Goal: Information Seeking & Learning: Learn about a topic

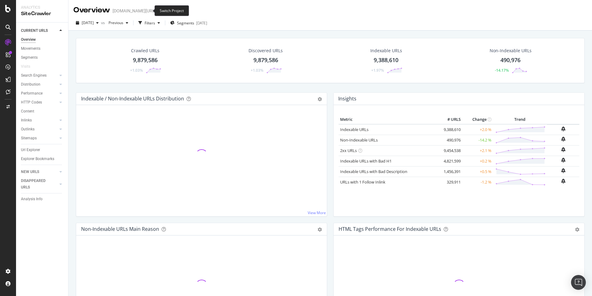
click at [156, 11] on span at bounding box center [160, 11] width 9 height 4
click at [159, 10] on icon "arrow-right-arrow-left" at bounding box center [161, 11] width 4 height 4
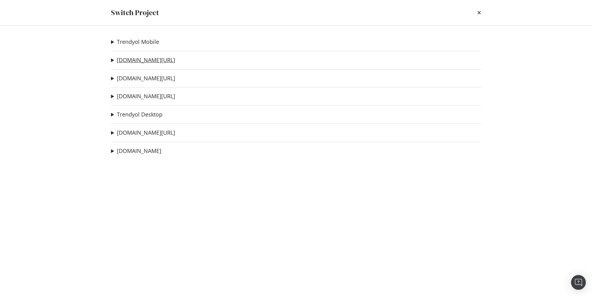
click at [136, 57] on link "[DOMAIN_NAME][URL]" at bounding box center [146, 60] width 58 height 6
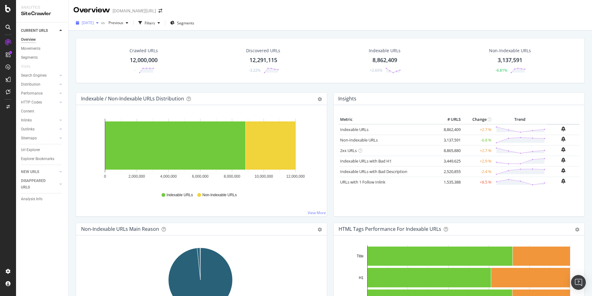
click at [89, 24] on span "[DATE]" at bounding box center [88, 22] width 12 height 5
click at [240, 19] on div "[DATE] vs Previous Filters Segments" at bounding box center [330, 24] width 524 height 12
click at [42, 88] on div "Overview SiteCrawler LogAnalyzer RealKeywords EngagementAnalytics" at bounding box center [44, 80] width 42 height 51
click at [44, 89] on div "RealKeywords" at bounding box center [36, 92] width 27 height 6
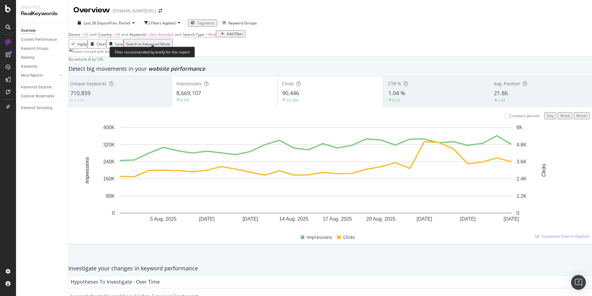
click at [164, 37] on span "Non-Branded" at bounding box center [161, 34] width 23 height 5
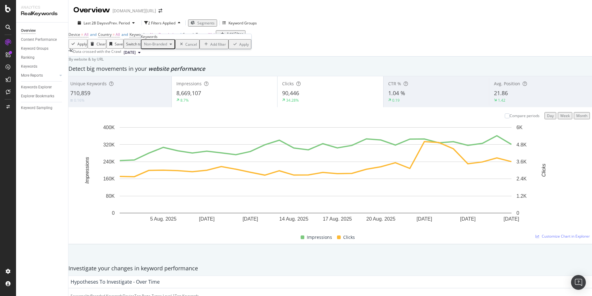
click at [162, 48] on div "Non-Branded" at bounding box center [158, 44] width 33 height 8
click at [172, 98] on span "Non-Branded & Anonymized queries" at bounding box center [182, 101] width 63 height 6
click at [279, 47] on div "Apply" at bounding box center [284, 44] width 10 height 5
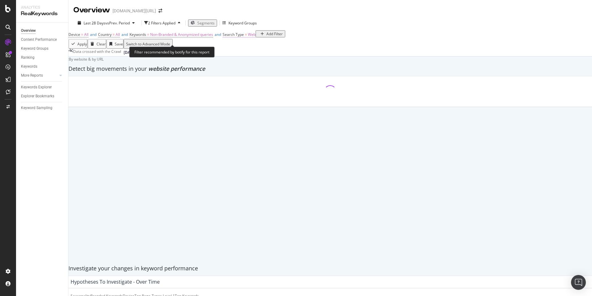
click at [244, 37] on span "Search Type" at bounding box center [233, 34] width 21 height 5
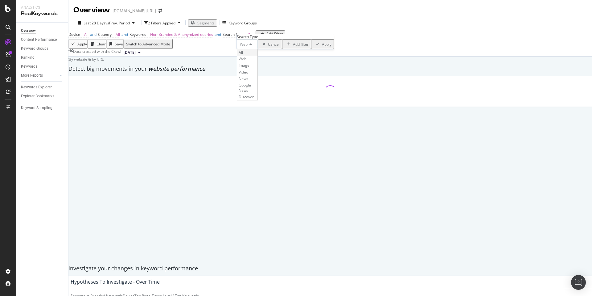
click at [255, 56] on div "All" at bounding box center [247, 52] width 20 height 6
click at [319, 47] on div "Apply" at bounding box center [324, 44] width 10 height 5
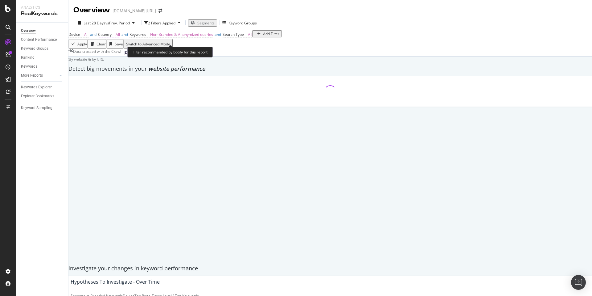
click at [112, 37] on span "Country" at bounding box center [105, 34] width 14 height 5
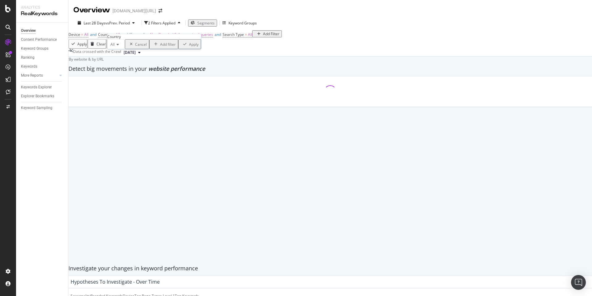
click at [117, 46] on icon at bounding box center [117, 45] width 4 height 4
click at [137, 68] on span "[GEOGRAPHIC_DATA]" at bounding box center [127, 65] width 37 height 5
click at [222, 47] on div "Apply" at bounding box center [227, 44] width 10 height 5
click at [111, 20] on div "Last 28 Days vs Prev. Period" at bounding box center [106, 22] width 62 height 5
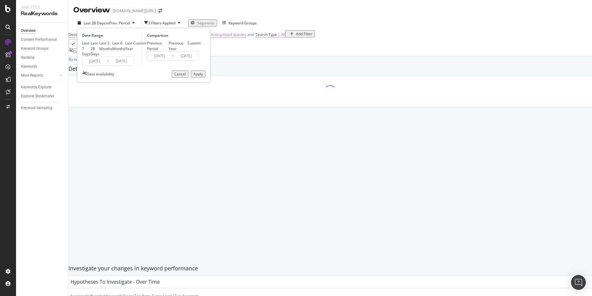
click at [133, 46] on div "Custom" at bounding box center [139, 42] width 13 height 5
click at [113, 65] on input "[DATE]" at bounding box center [121, 61] width 25 height 9
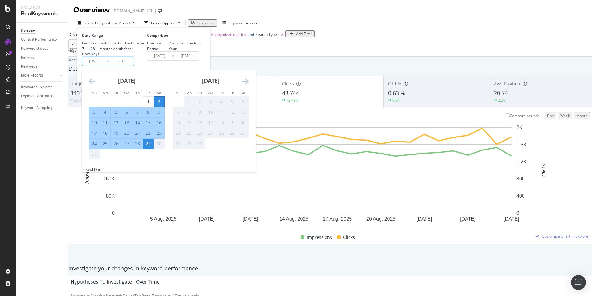
click at [92, 85] on icon "Move backward to switch to the previous month." at bounding box center [92, 80] width 6 height 7
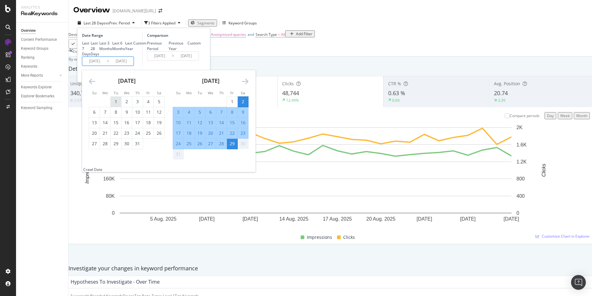
click at [117, 105] on div "1" at bounding box center [116, 101] width 10 height 6
type input "[DATE]"
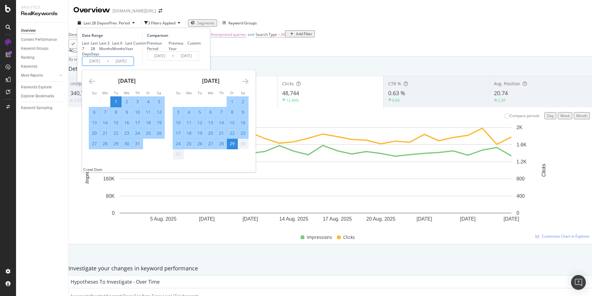
click at [137, 147] on div "31" at bounding box center [137, 143] width 10 height 6
type input "[DATE]"
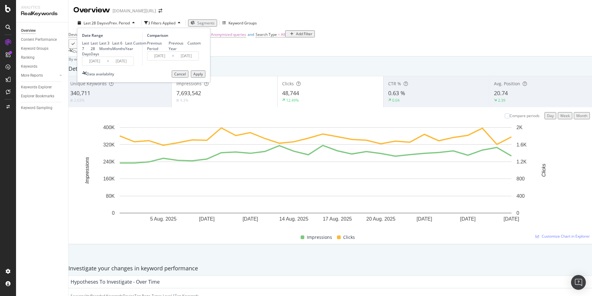
click at [200, 77] on div "Apply" at bounding box center [198, 73] width 10 height 5
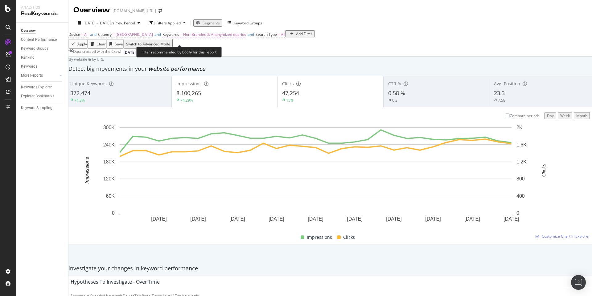
click at [196, 37] on span "Non-Branded & Anonymized queries" at bounding box center [214, 34] width 63 height 5
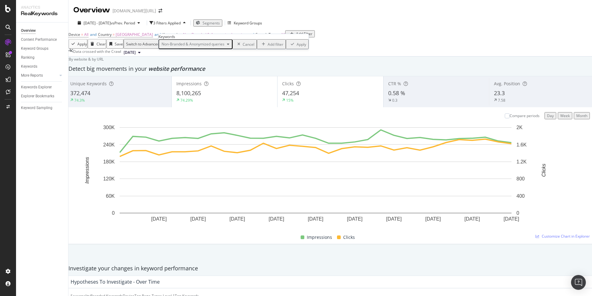
click at [192, 47] on span "Non-Branded & Anonymized queries" at bounding box center [191, 43] width 65 height 5
click at [192, 68] on span "Non-Branded" at bounding box center [201, 67] width 64 height 6
click at [257, 47] on div "Apply" at bounding box center [262, 44] width 10 height 5
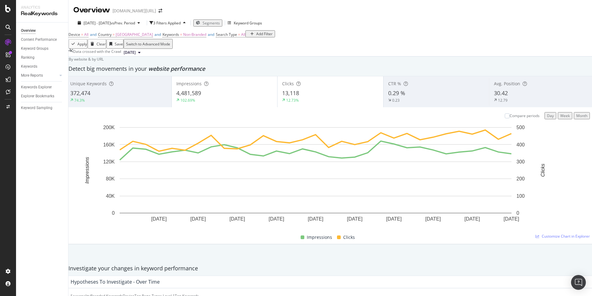
click at [104, 62] on div "By website & by URL" at bounding box center [84, 58] width 38 height 5
click at [180, 37] on span "=" at bounding box center [181, 34] width 2 height 5
click at [181, 47] on span "Non-Branded" at bounding box center [172, 43] width 26 height 5
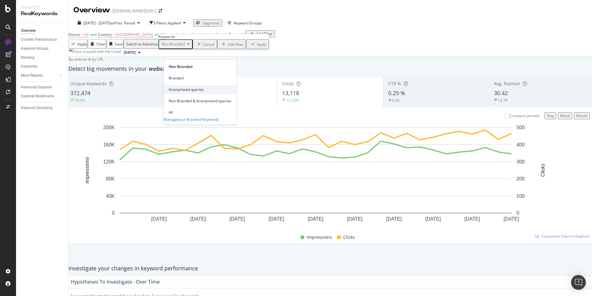
click at [185, 87] on span "Anonymized queries" at bounding box center [200, 90] width 63 height 6
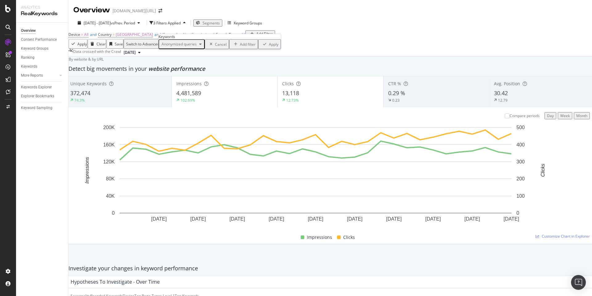
click at [269, 47] on div "Apply" at bounding box center [274, 44] width 10 height 5
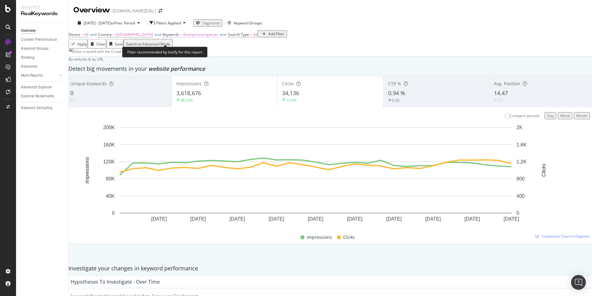
click at [207, 37] on span "Anonymized queries" at bounding box center [200, 34] width 35 height 5
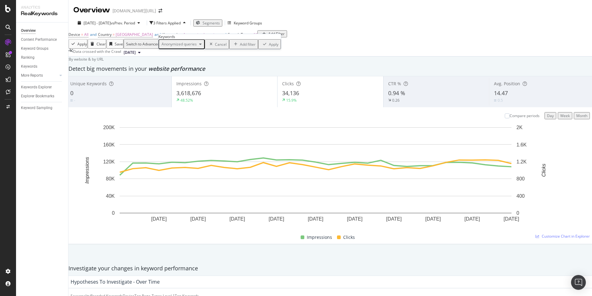
click at [188, 47] on span "Anonymized queries" at bounding box center [178, 43] width 38 height 5
click at [191, 64] on span "Non-Branded" at bounding box center [200, 67] width 63 height 6
click at [174, 47] on span "Non-Branded" at bounding box center [172, 43] width 26 height 5
click at [257, 47] on div "Apply" at bounding box center [262, 44] width 10 height 5
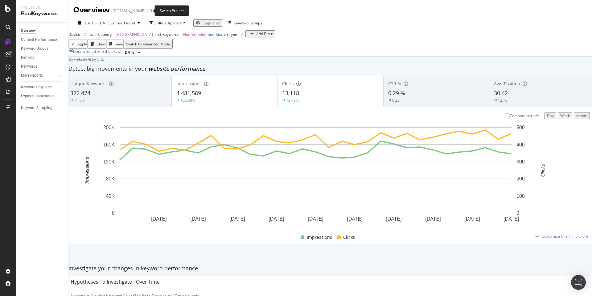
click at [159, 9] on icon "arrow-right-arrow-left" at bounding box center [161, 11] width 4 height 4
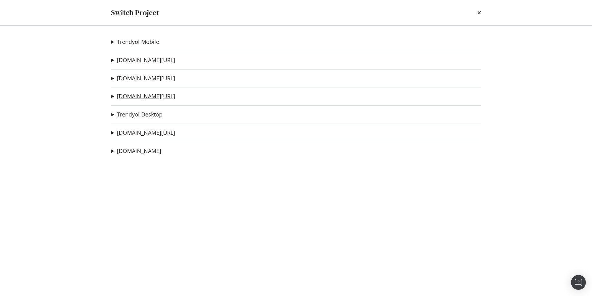
click at [141, 94] on link "[DOMAIN_NAME][URL]" at bounding box center [146, 96] width 58 height 6
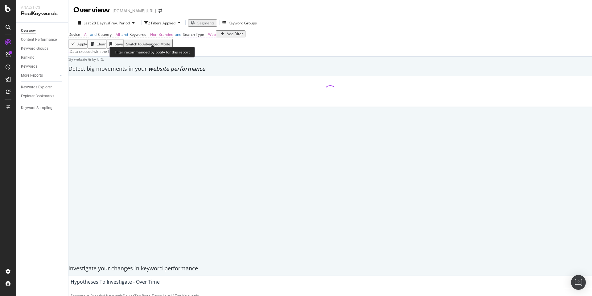
click at [204, 37] on span "Search Type" at bounding box center [193, 34] width 21 height 5
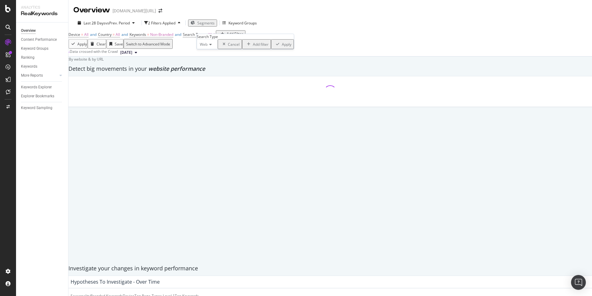
click at [203, 49] on div "Web" at bounding box center [207, 44] width 21 height 10
click at [212, 56] on div "All" at bounding box center [207, 52] width 20 height 6
click at [279, 47] on div "Apply" at bounding box center [284, 44] width 10 height 5
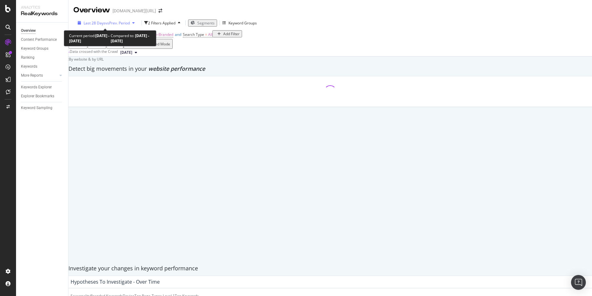
click at [84, 20] on span "Last 28 Days" at bounding box center [95, 22] width 22 height 5
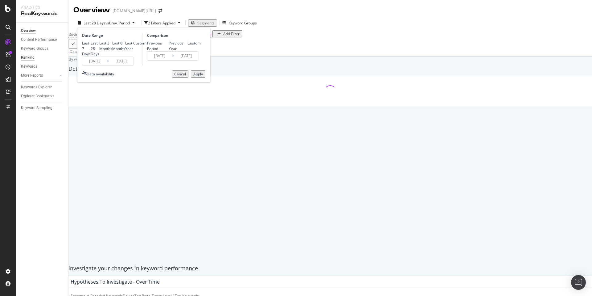
click at [34, 58] on div "Ranking" at bounding box center [28, 57] width 14 height 6
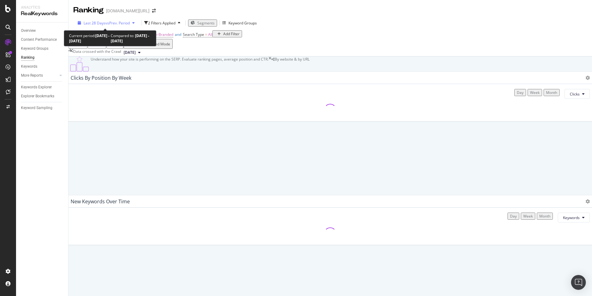
click at [95, 22] on span "Last 28 Days" at bounding box center [95, 22] width 22 height 5
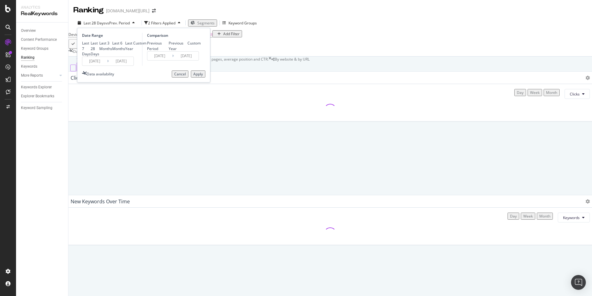
click at [133, 46] on div "Custom" at bounding box center [139, 42] width 13 height 5
click at [121, 65] on input "[DATE]" at bounding box center [121, 61] width 25 height 9
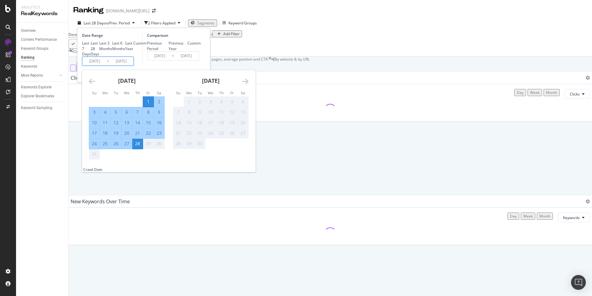
click at [89, 85] on icon "Move backward to switch to the previous month." at bounding box center [92, 80] width 6 height 7
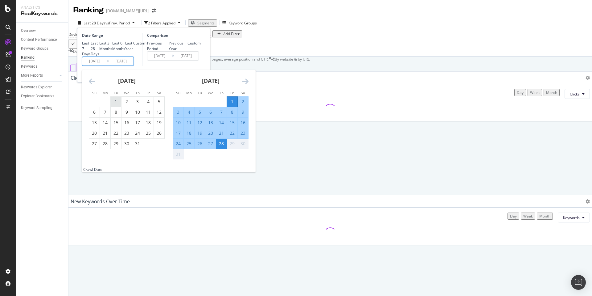
click at [114, 105] on div "1" at bounding box center [116, 101] width 10 height 6
type input "[DATE]"
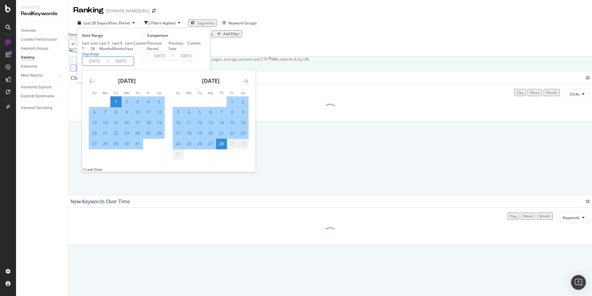
click at [138, 147] on div "31" at bounding box center [137, 143] width 10 height 6
type input "[DATE]"
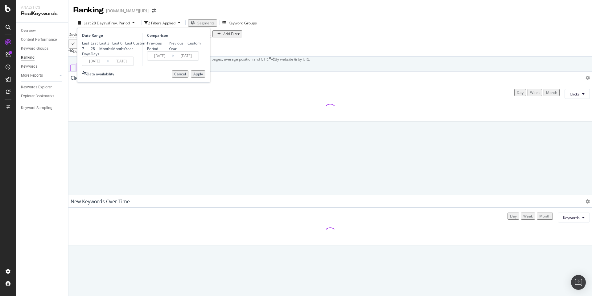
click at [195, 77] on div "Apply" at bounding box center [198, 73] width 10 height 5
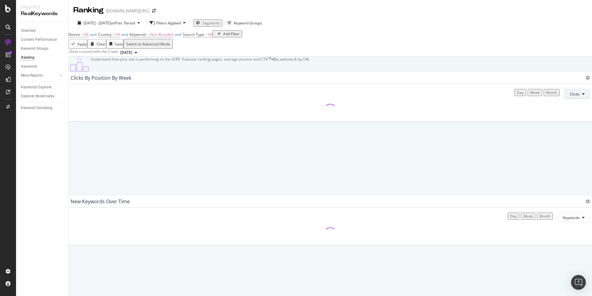
click at [570, 97] on span "Clicks" at bounding box center [575, 93] width 10 height 5
click at [565, 162] on span "Impressions" at bounding box center [564, 164] width 23 height 6
click at [164, 37] on span "Non-Branded" at bounding box center [161, 34] width 23 height 5
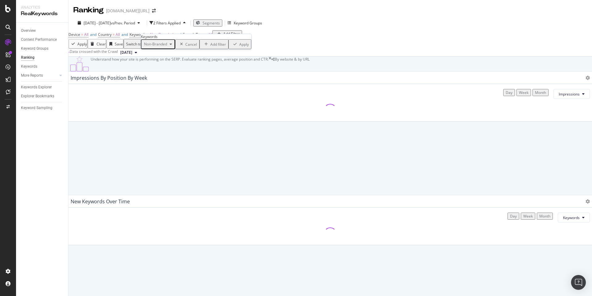
click at [308, 39] on div "Device = All and Country = All and Keywords = Non-Branded and Search Type = All…" at bounding box center [330, 34] width 524 height 9
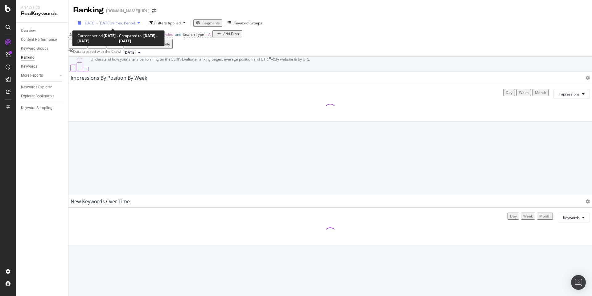
click at [101, 23] on span "[DATE] - [DATE]" at bounding box center [97, 22] width 27 height 5
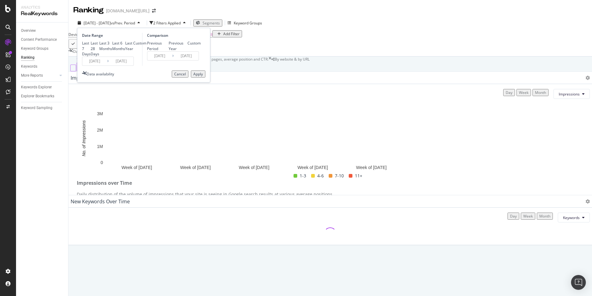
click at [112, 51] on div "Last 6 Months" at bounding box center [118, 45] width 13 height 10
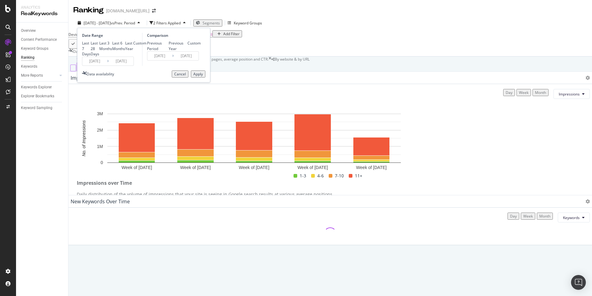
type input "[DATE]"
click at [197, 77] on div "Apply" at bounding box center [198, 73] width 10 height 5
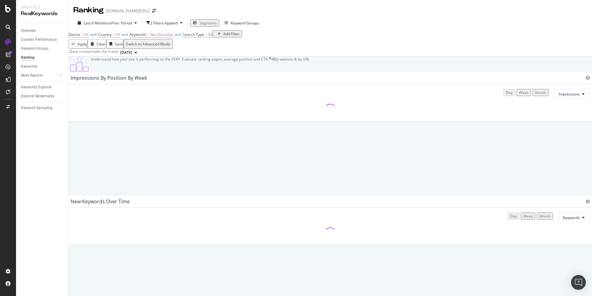
click at [535, 95] on div "Month" at bounding box center [540, 92] width 11 height 5
click at [564, 99] on button "Impressions" at bounding box center [572, 94] width 36 height 10
click at [559, 97] on span "Impressions" at bounding box center [569, 93] width 21 height 5
click at [549, 138] on span "Rankings" at bounding box center [553, 141] width 23 height 6
click at [565, 97] on span "Rankings" at bounding box center [572, 93] width 15 height 5
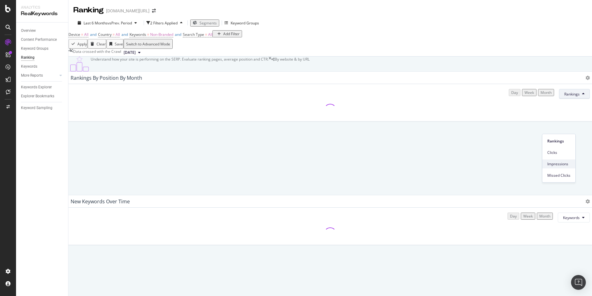
click at [557, 163] on span "Impressions" at bounding box center [559, 164] width 23 height 6
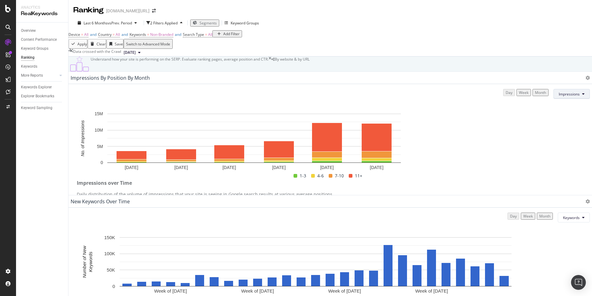
click at [559, 97] on span "Impressions" at bounding box center [569, 93] width 21 height 5
click at [551, 141] on span "Rankings" at bounding box center [553, 141] width 23 height 6
